Goal: Information Seeking & Learning: Learn about a topic

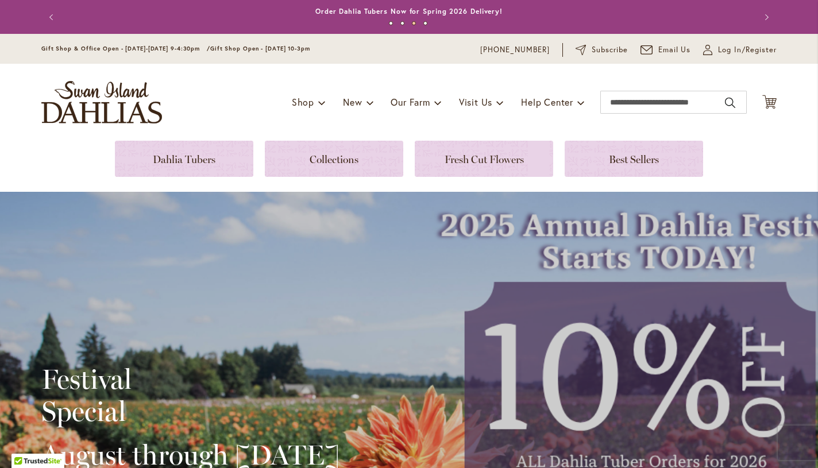
click at [331, 380] on h2 "Festival Special" at bounding box center [190, 395] width 298 height 64
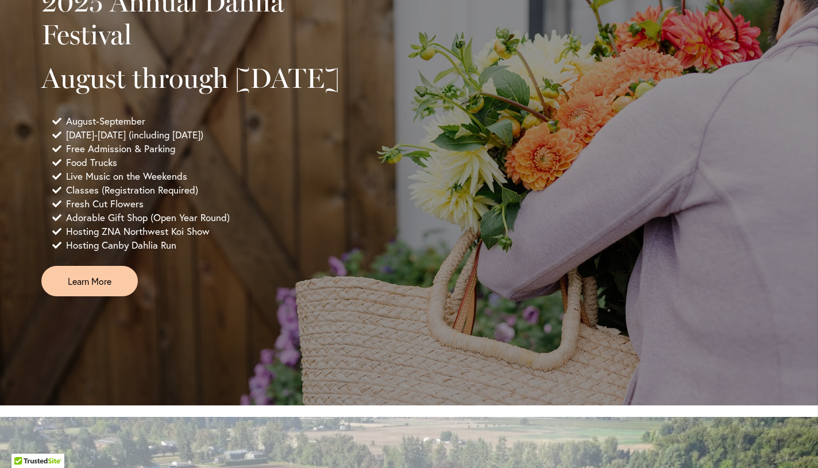
scroll to position [865, 0]
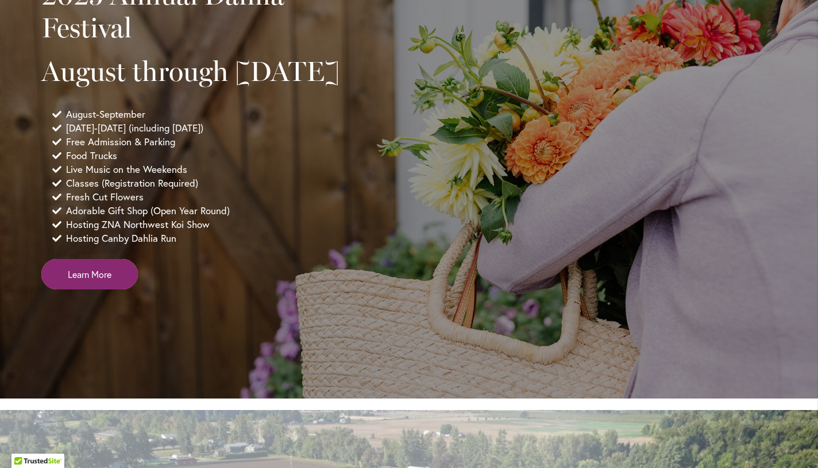
click at [111, 281] on span "Learn More" at bounding box center [90, 274] width 44 height 13
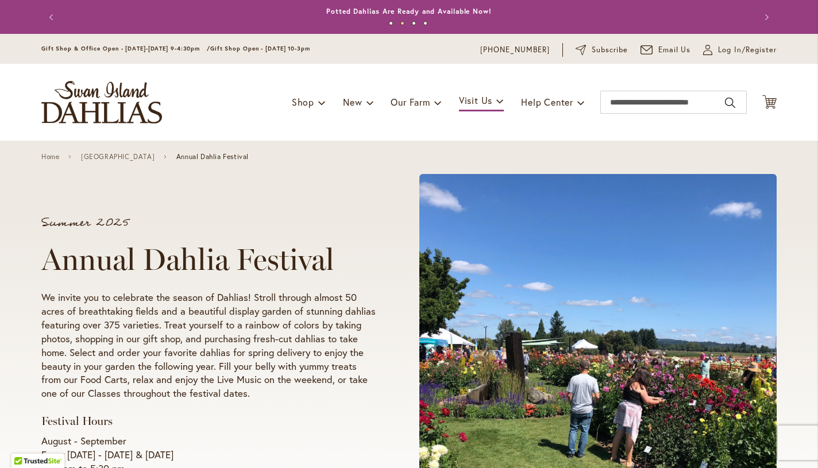
click at [296, 423] on h3 "Festival Hours" at bounding box center [208, 421] width 334 height 14
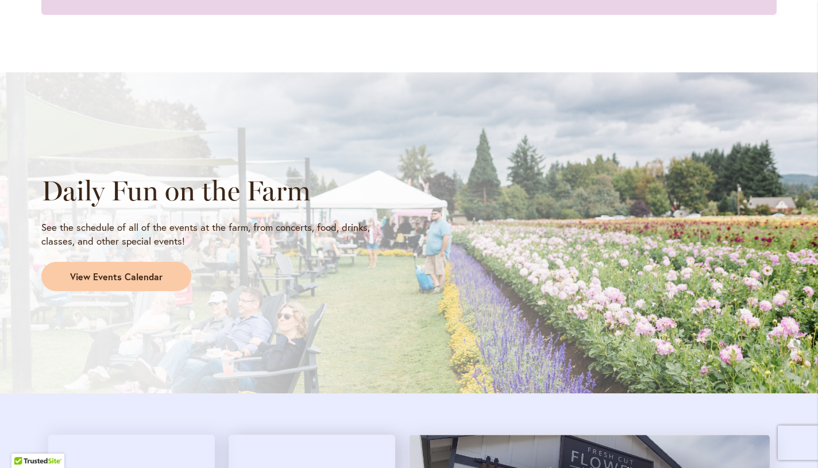
scroll to position [878, 0]
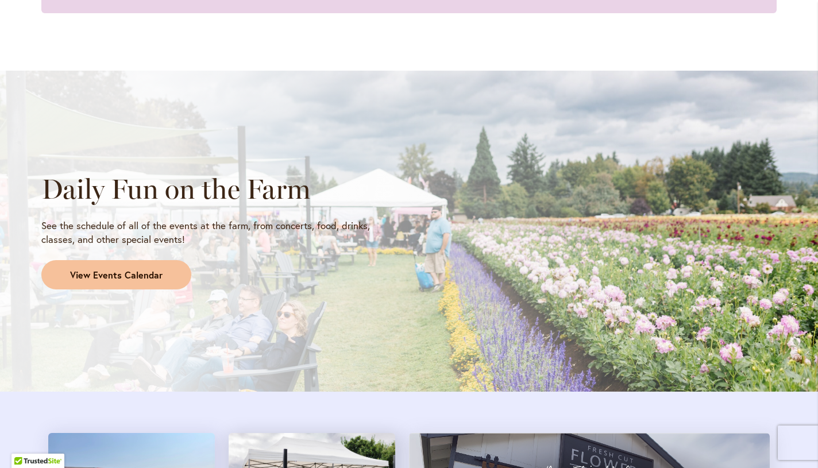
click at [118, 269] on span "View Events Calendar" at bounding box center [116, 275] width 92 height 13
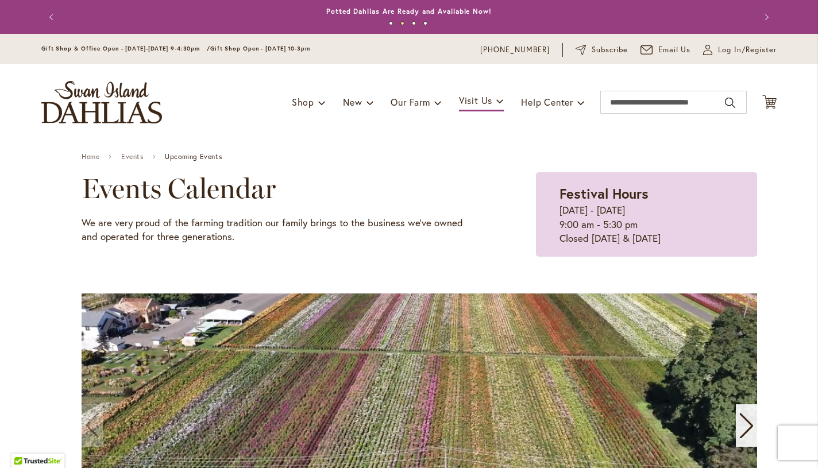
click at [163, 277] on div "Home Events Upcoming Events Events Calendar We are very proud of the farming tr…" at bounding box center [420, 346] width 676 height 411
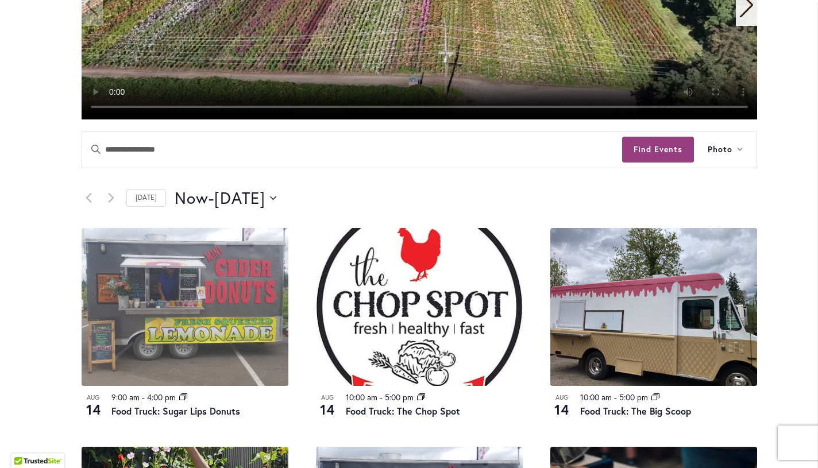
scroll to position [425, 0]
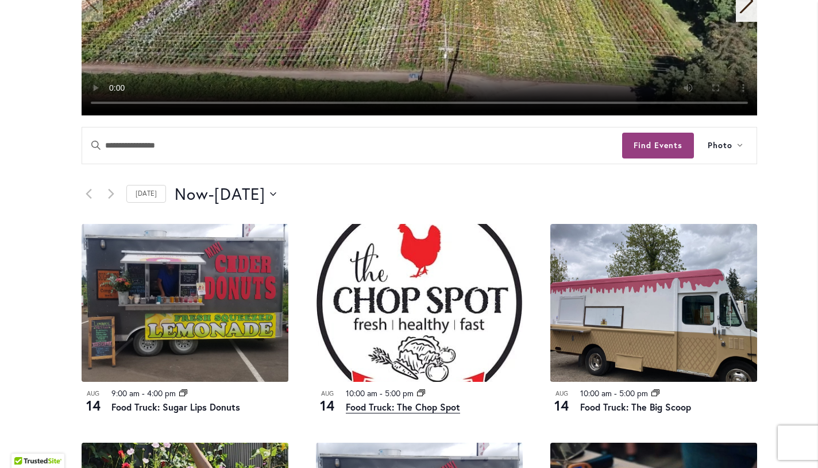
click at [415, 407] on link "Food Truck: The Chop Spot" at bounding box center [403, 407] width 114 height 13
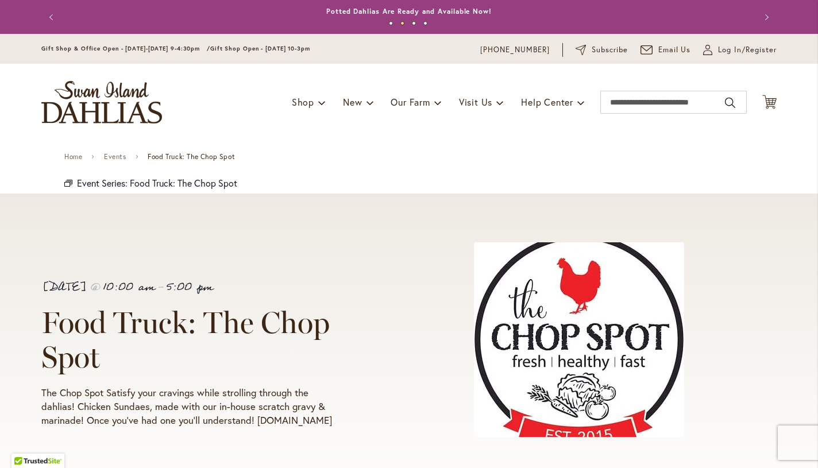
click at [412, 376] on div at bounding box center [579, 341] width 395 height 198
